Goal: Task Accomplishment & Management: Manage account settings

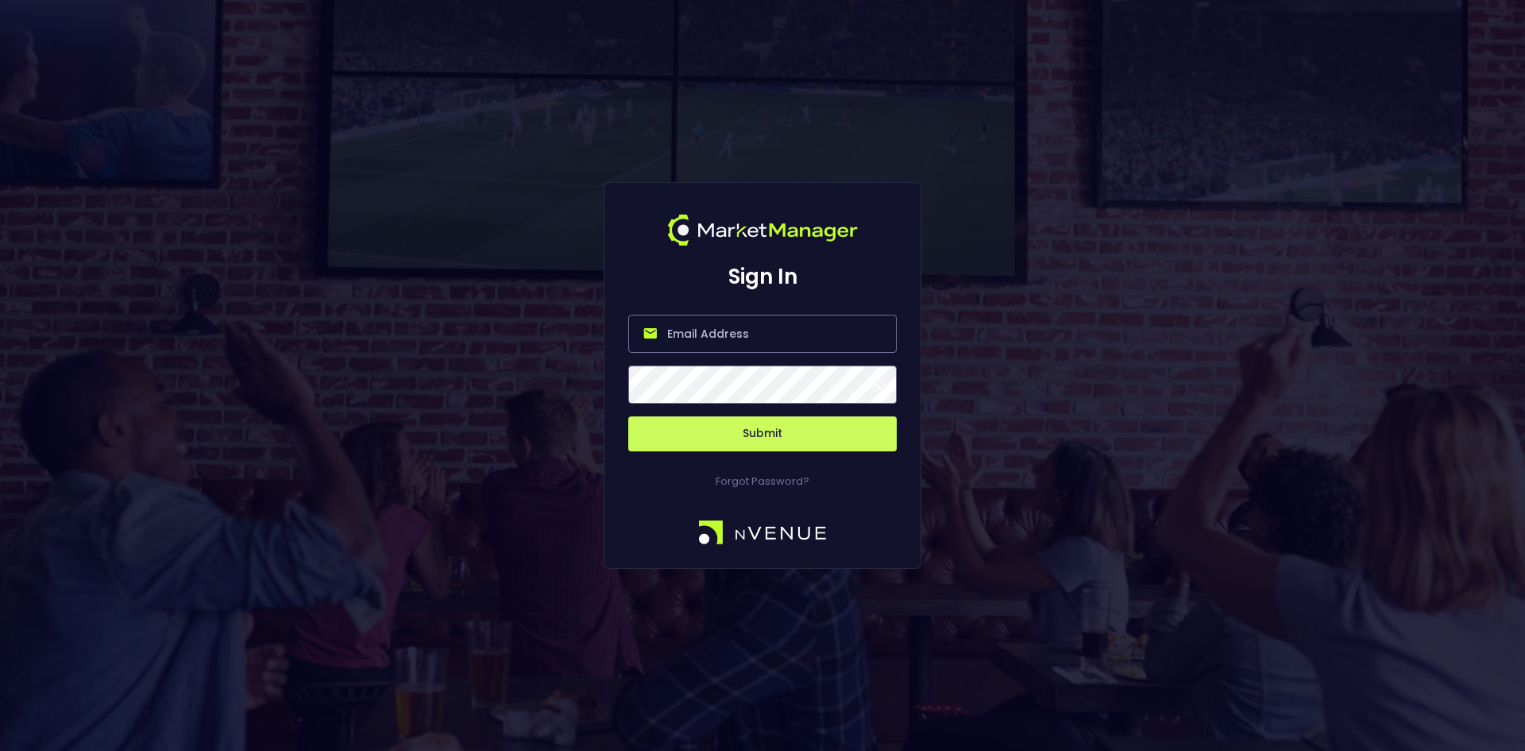
click at [714, 326] on input "email" at bounding box center [762, 334] width 268 height 38
drag, startPoint x: 1245, startPoint y: 245, endPoint x: 1152, endPoint y: 214, distance: 97.0
click at [1244, 245] on div "Sign In Submit Forgot Password?" at bounding box center [762, 375] width 1525 height 751
paste input "[EMAIL_ADDRESS][DOMAIN_NAME]"
type input "[EMAIL_ADDRESS][DOMAIN_NAME]"
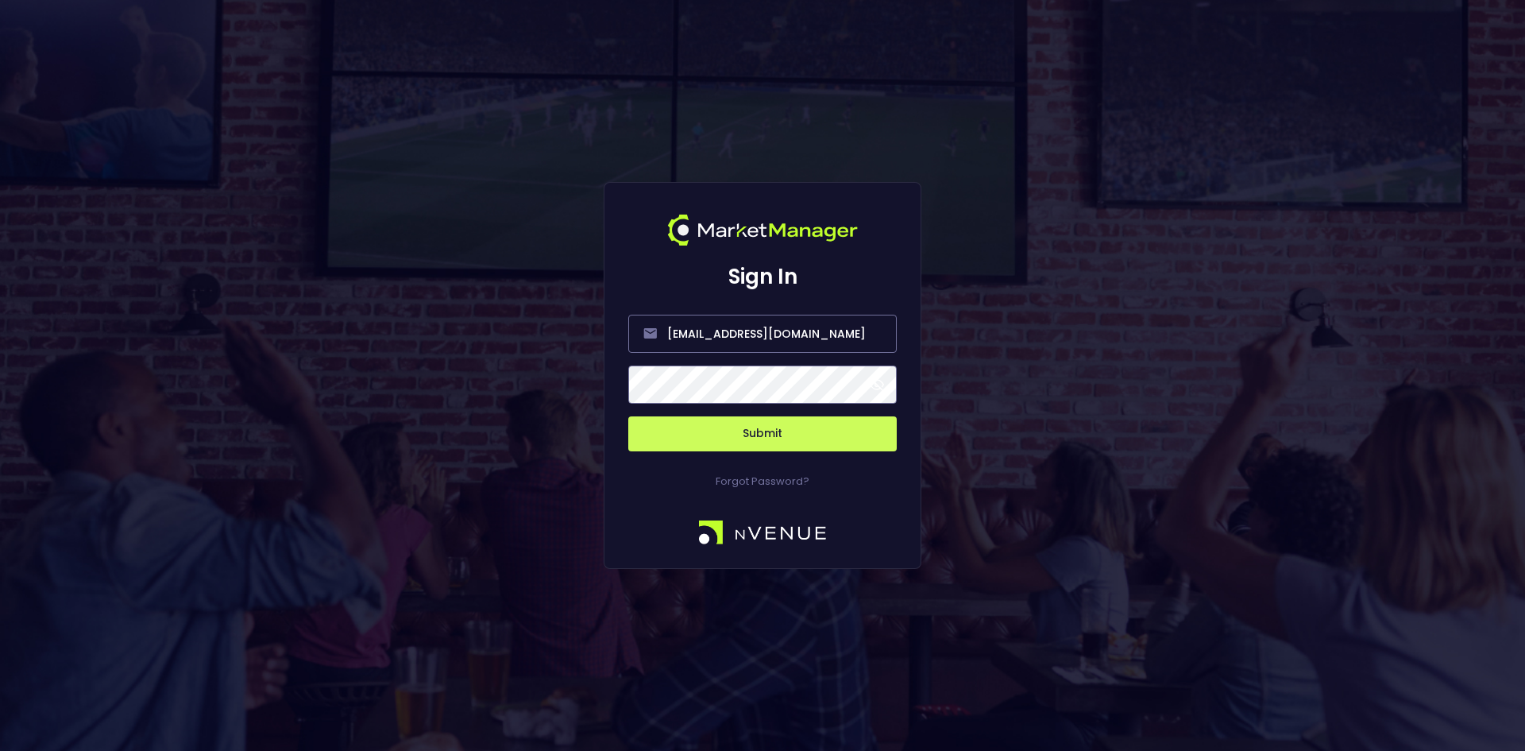
click at [628, 416] on button "Submit" at bounding box center [762, 433] width 268 height 35
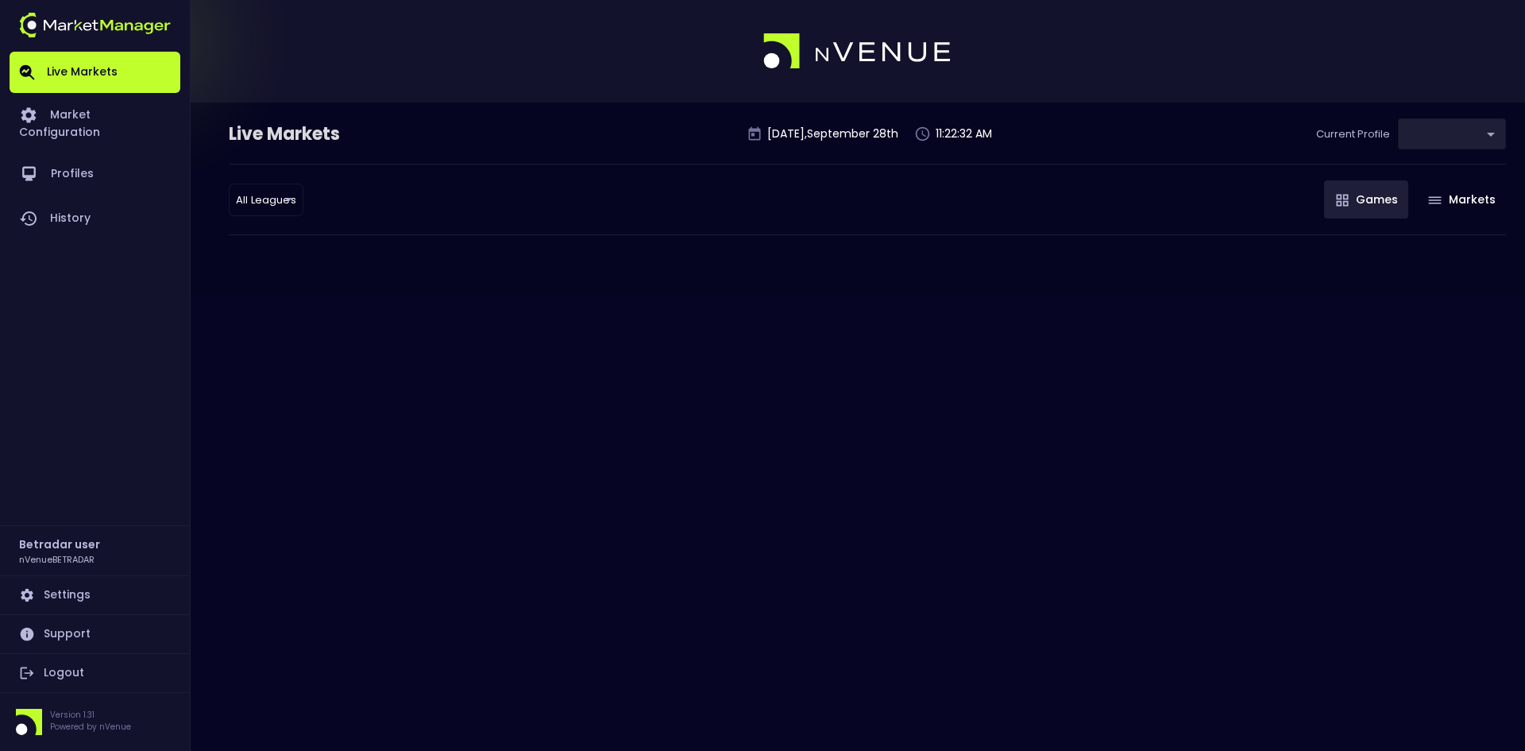
type input "2aa9daef-f03c-4b05-aaf3-b77c512ca207"
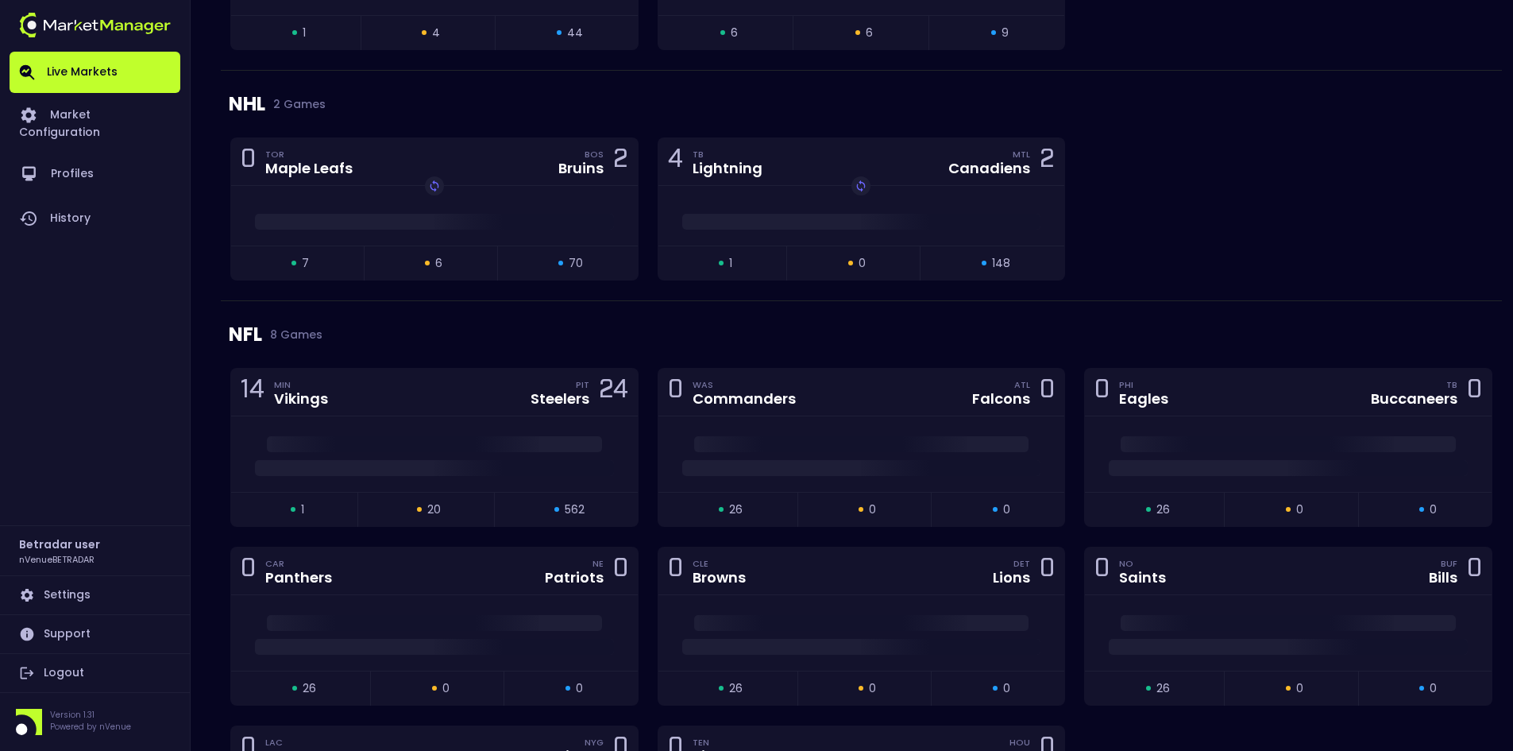
scroll to position [635, 0]
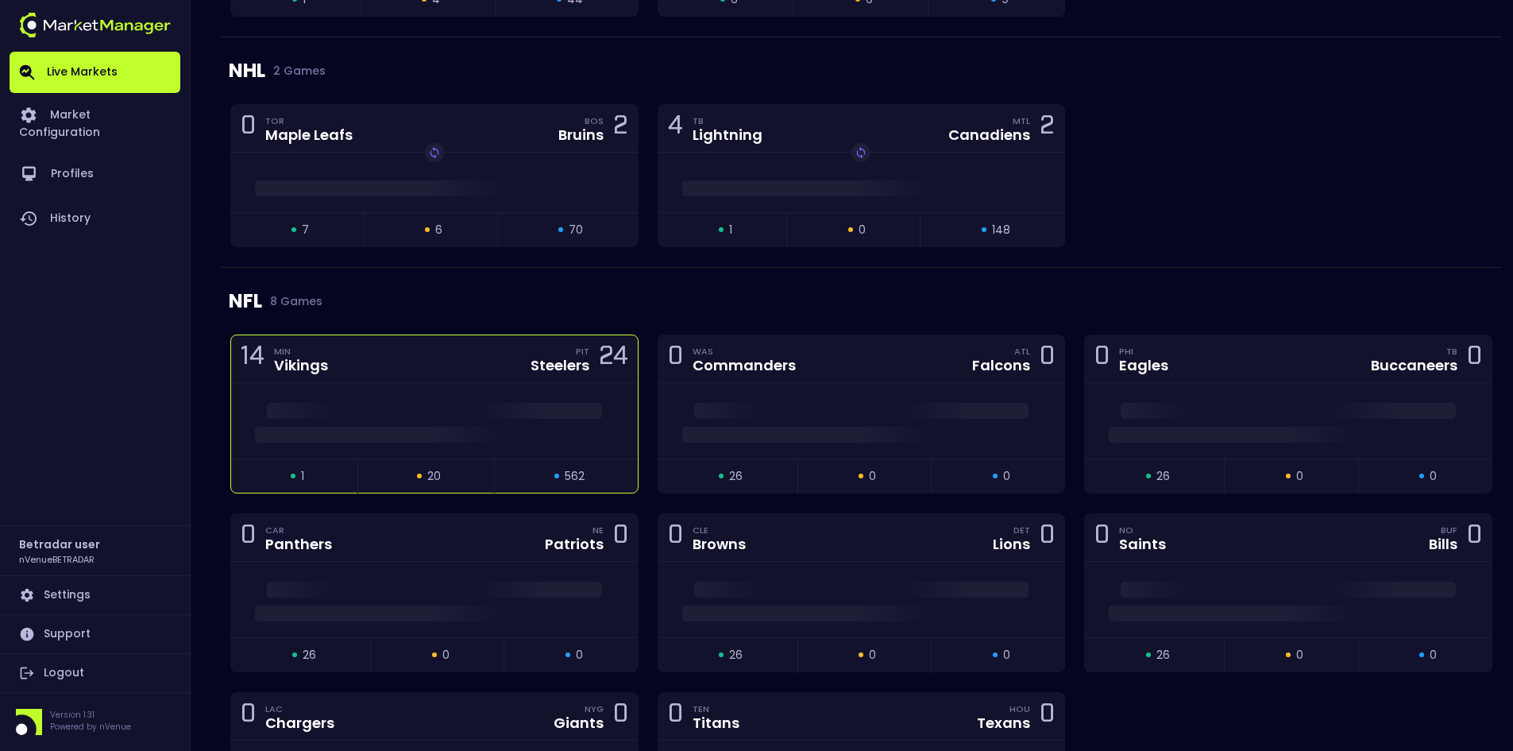
click at [512, 396] on div at bounding box center [434, 420] width 407 height 75
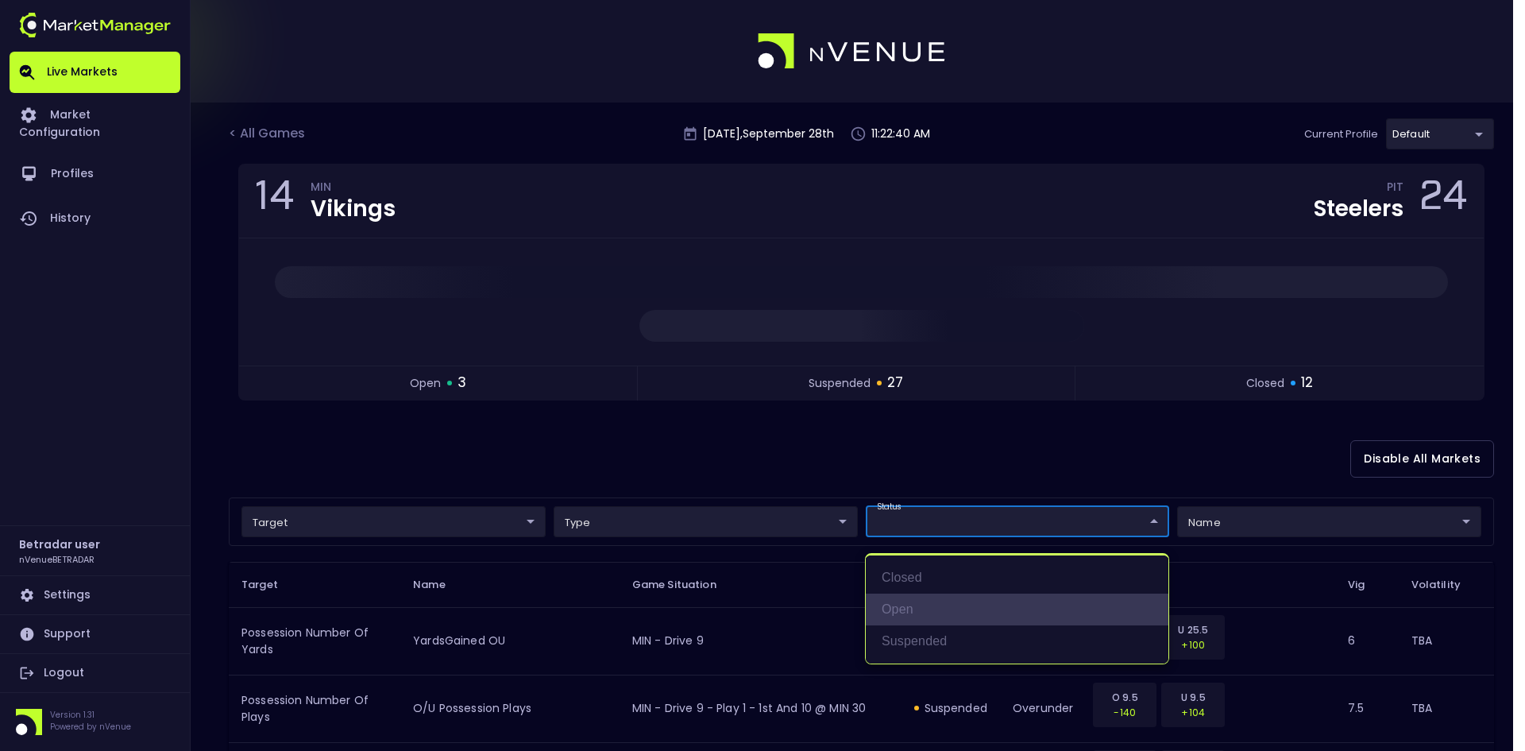
click at [902, 603] on li "open" at bounding box center [1017, 609] width 303 height 32
type input "open"
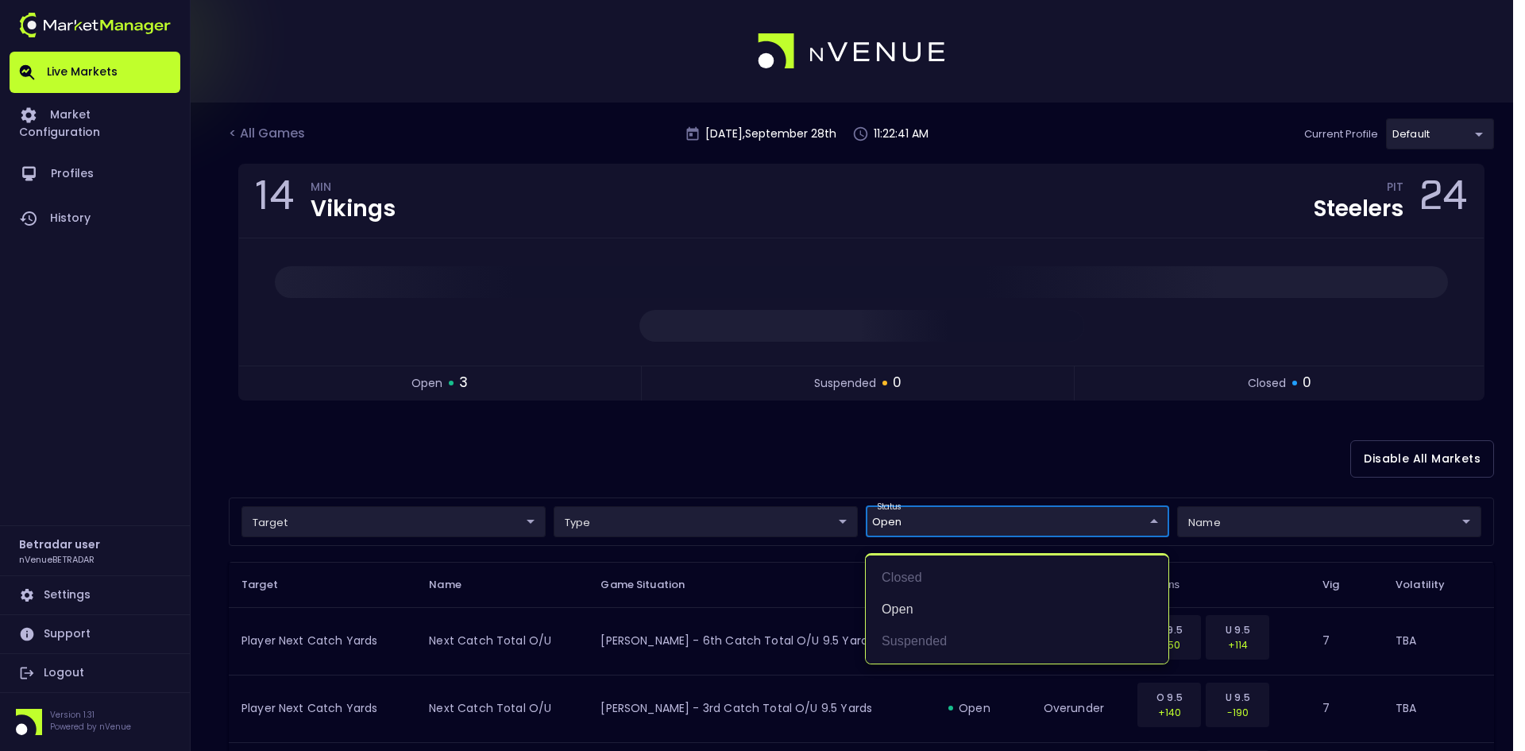
click at [824, 464] on div at bounding box center [762, 375] width 1525 height 751
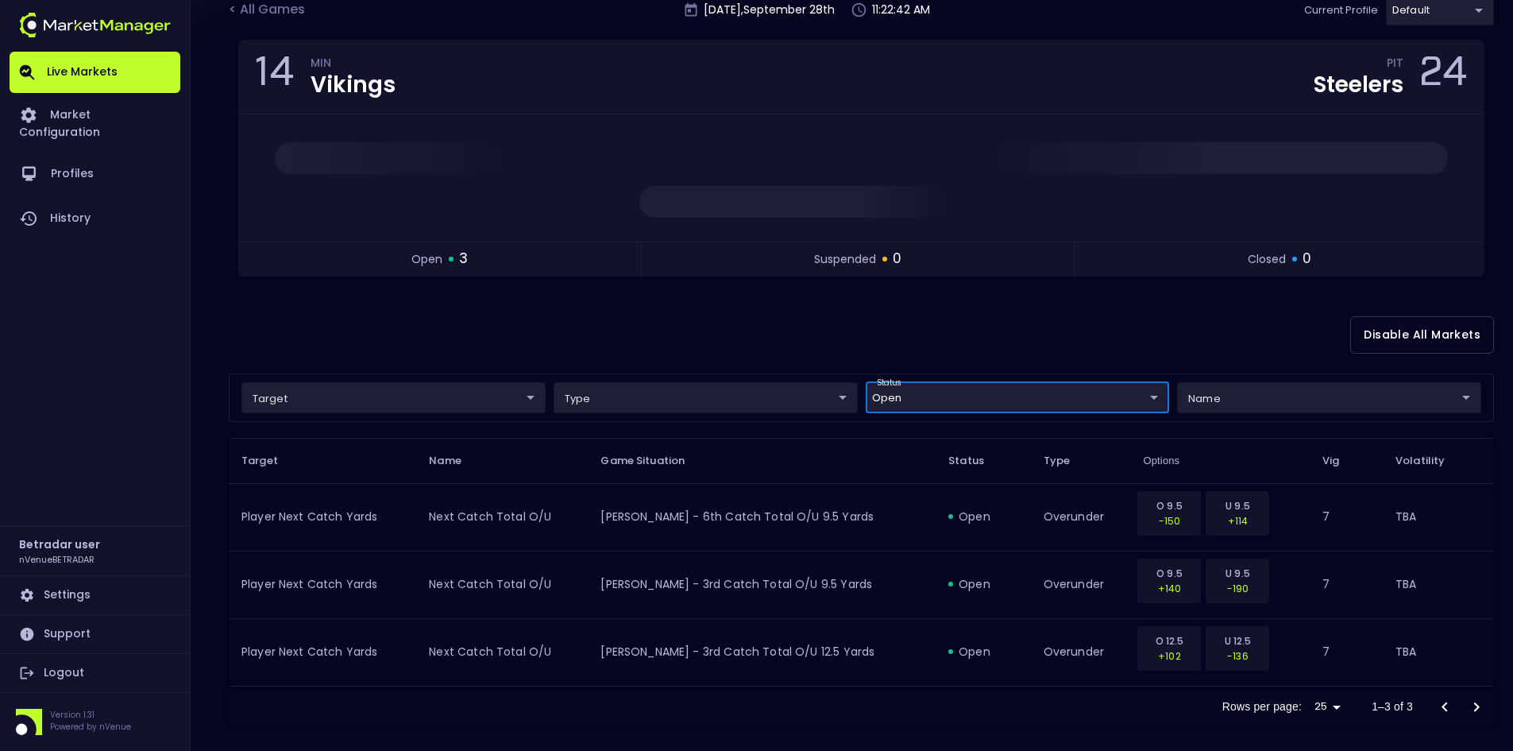
scroll to position [139, 0]
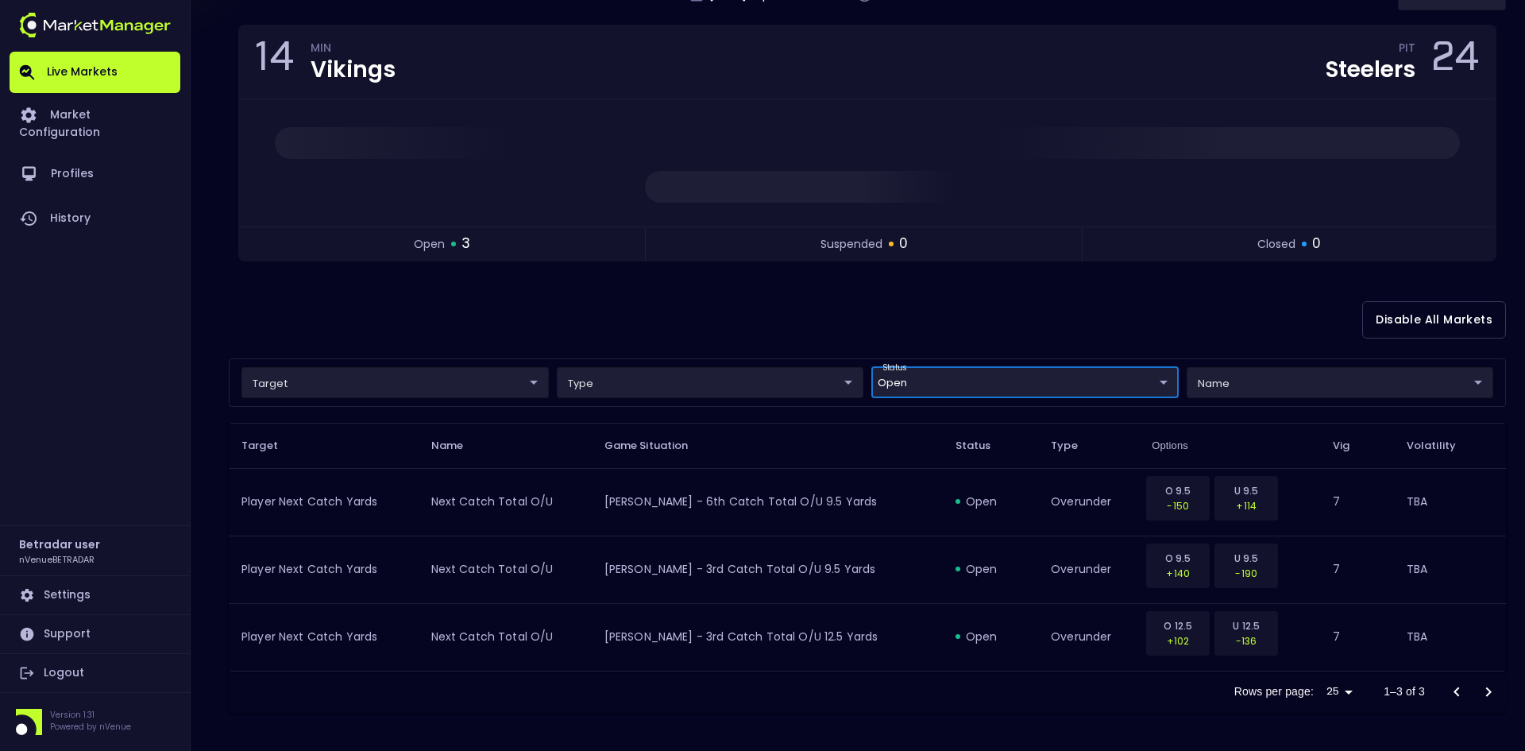
click at [932, 388] on body "Live Markets Market Configuration Profiles History Betradar user nVenueBETRADAR…" at bounding box center [762, 306] width 1525 height 890
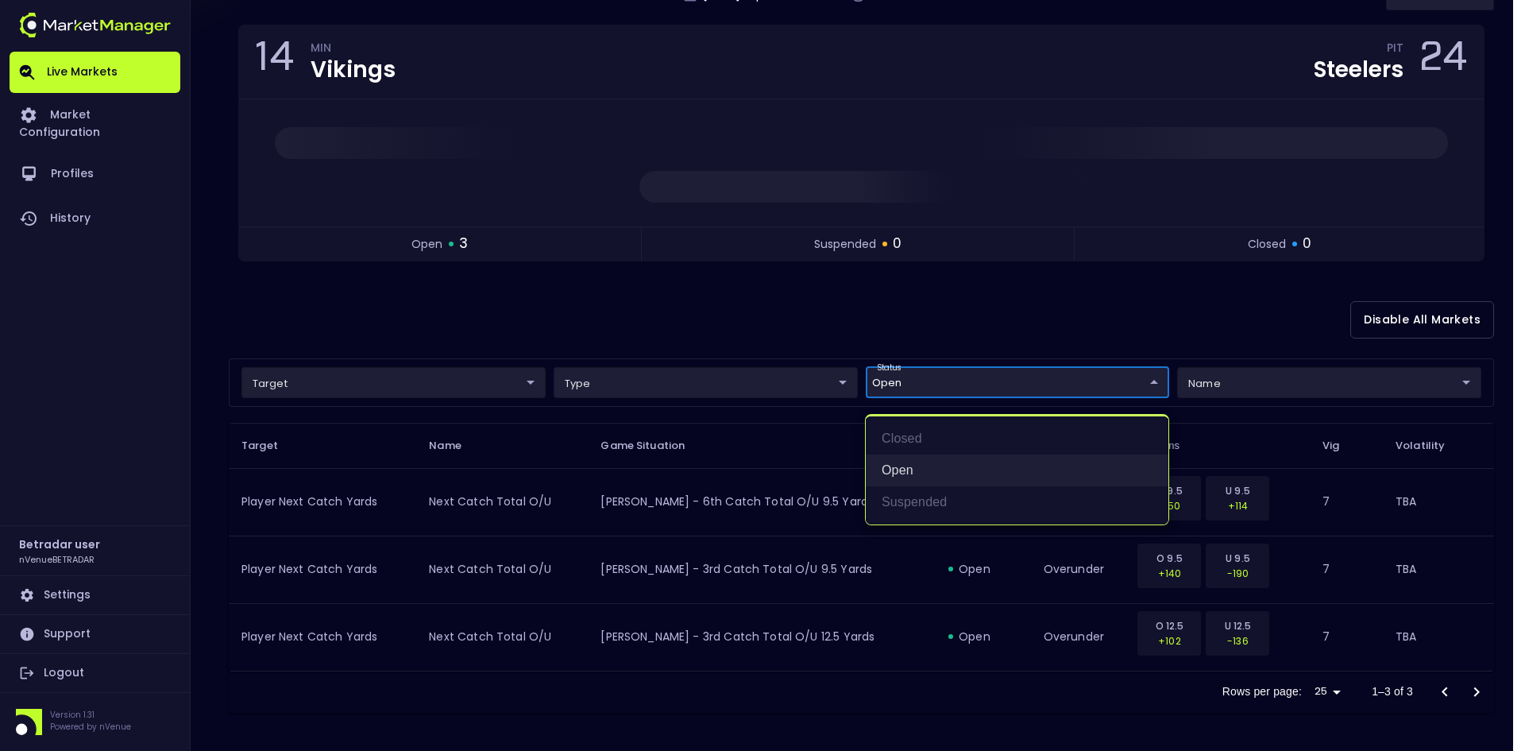
click at [903, 475] on li "open" at bounding box center [1017, 470] width 303 height 32
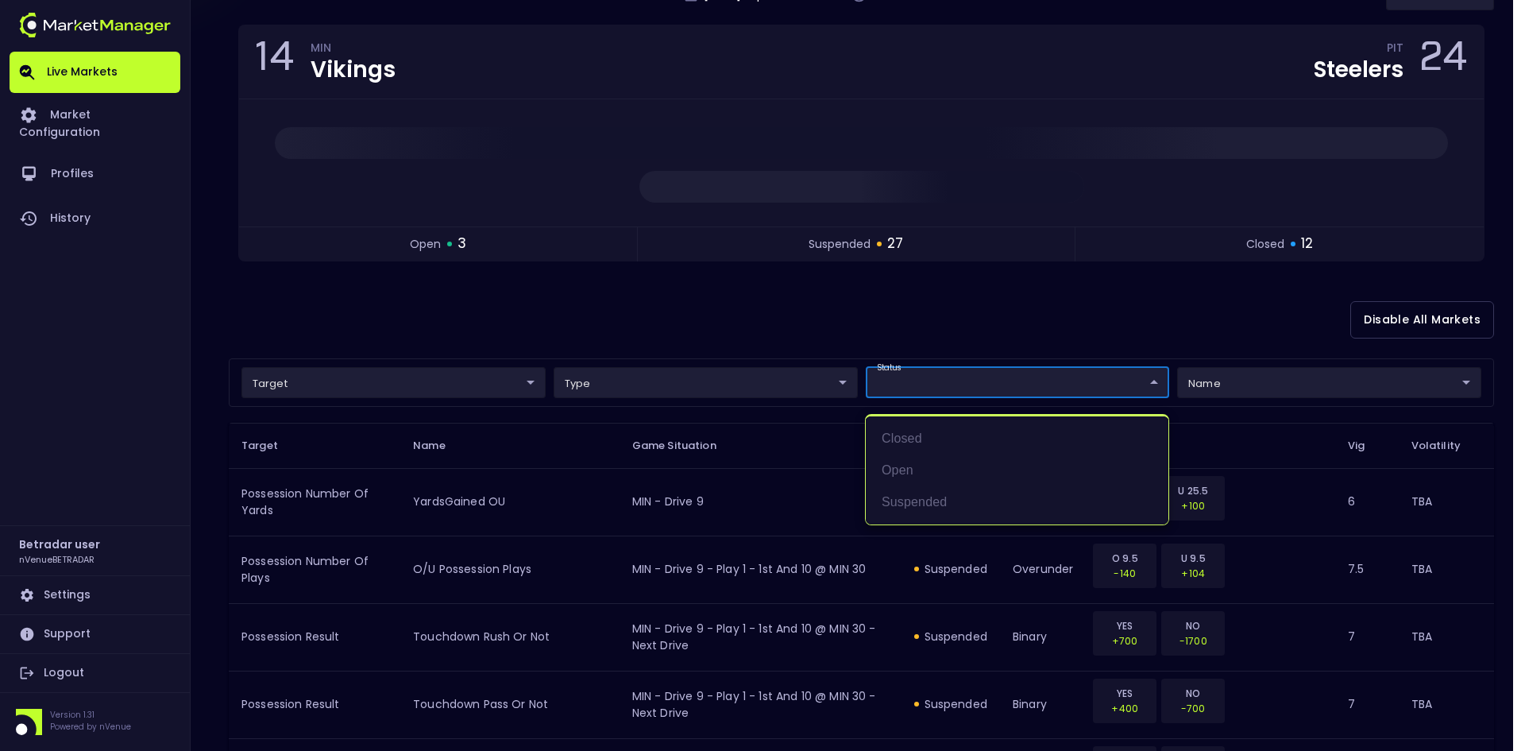
click at [750, 330] on div at bounding box center [762, 375] width 1525 height 751
